Goal: Task Accomplishment & Management: Complete application form

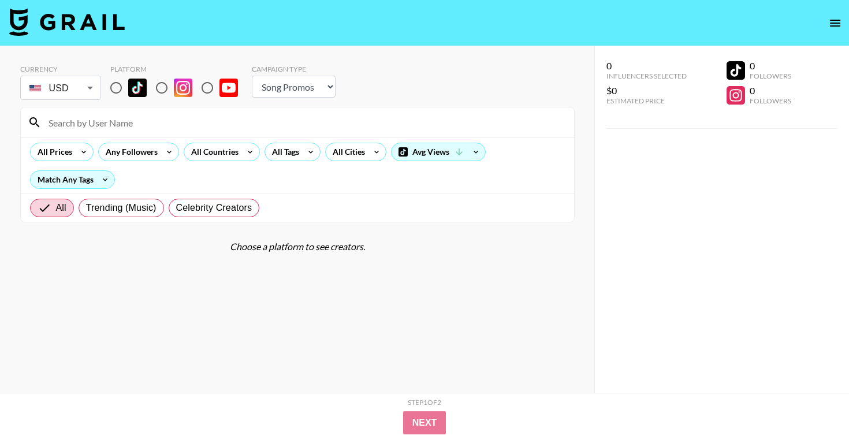
select select "Song"
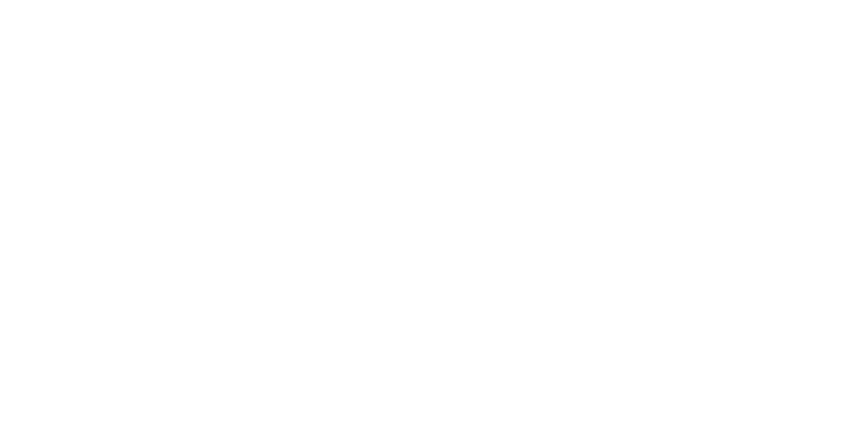
select select "Song"
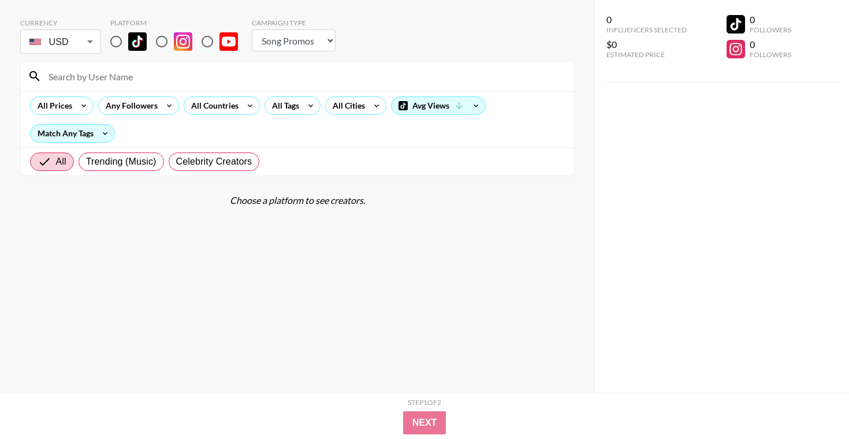
scroll to position [45, 0]
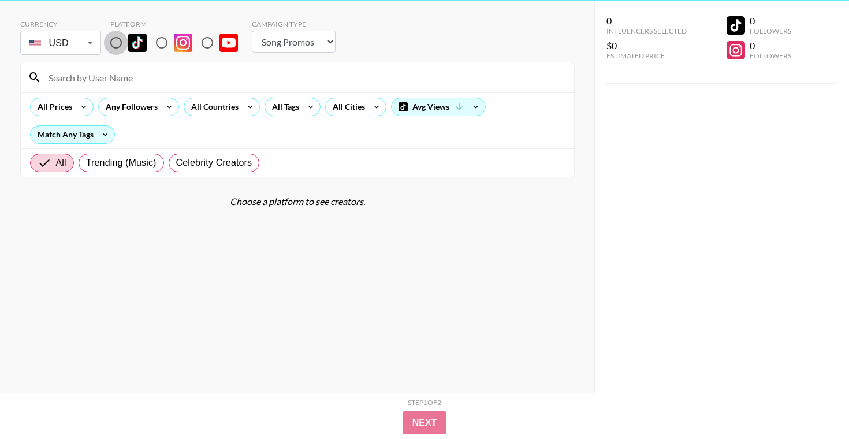
click at [115, 45] on input "radio" at bounding box center [116, 43] width 24 height 24
radio input "true"
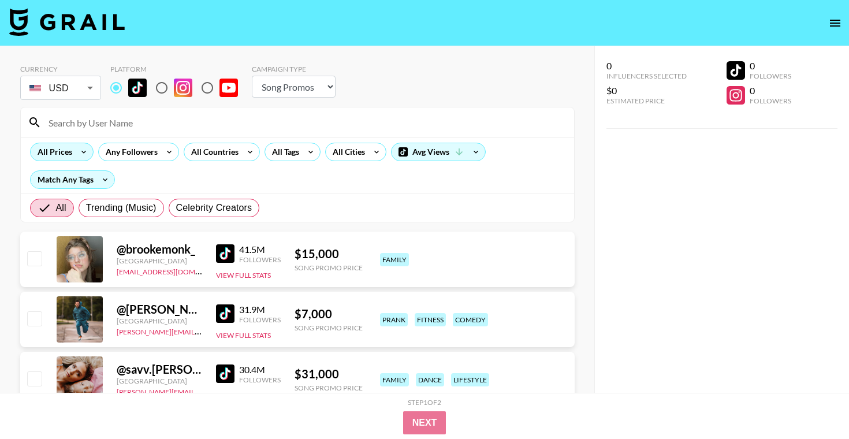
click at [74, 151] on icon at bounding box center [83, 151] width 18 height 17
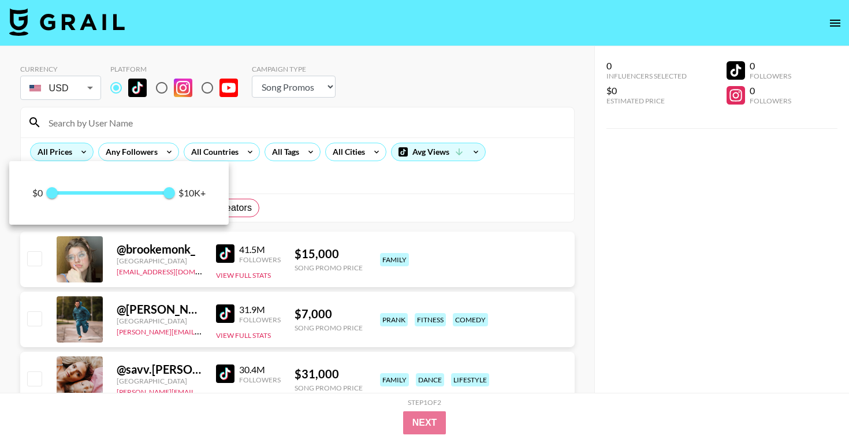
click at [73, 151] on div at bounding box center [424, 219] width 849 height 439
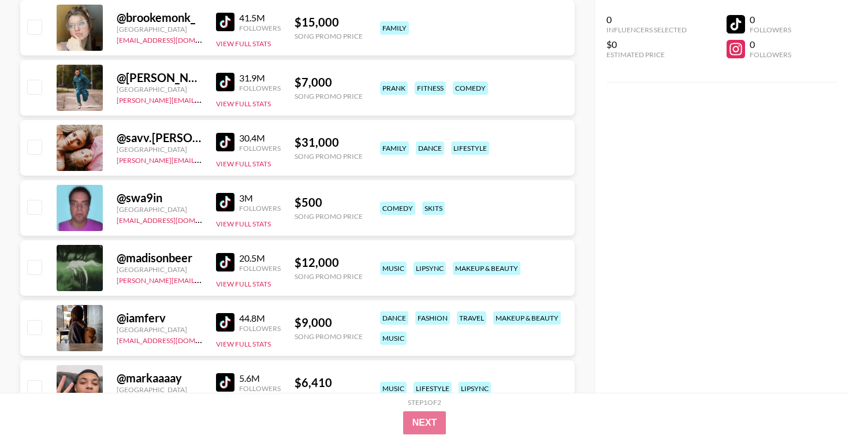
scroll to position [229, 0]
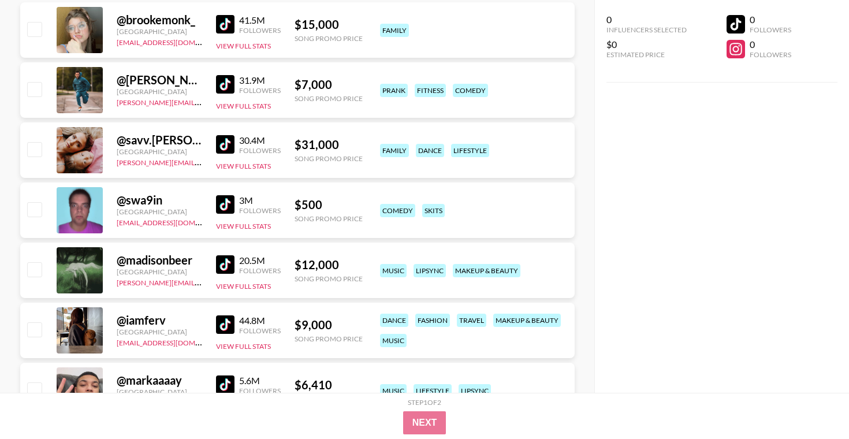
click at [220, 147] on img at bounding box center [225, 144] width 18 height 18
